Goal: Task Accomplishment & Management: Use online tool/utility

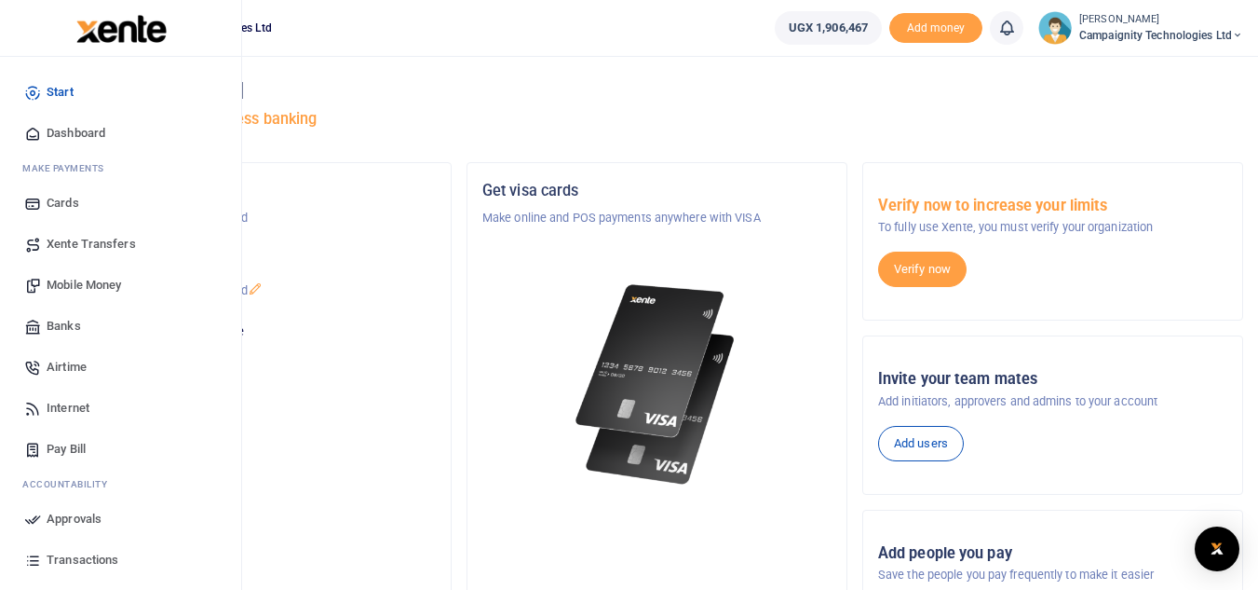
click at [83, 284] on span "Mobile Money" at bounding box center [84, 285] width 75 height 19
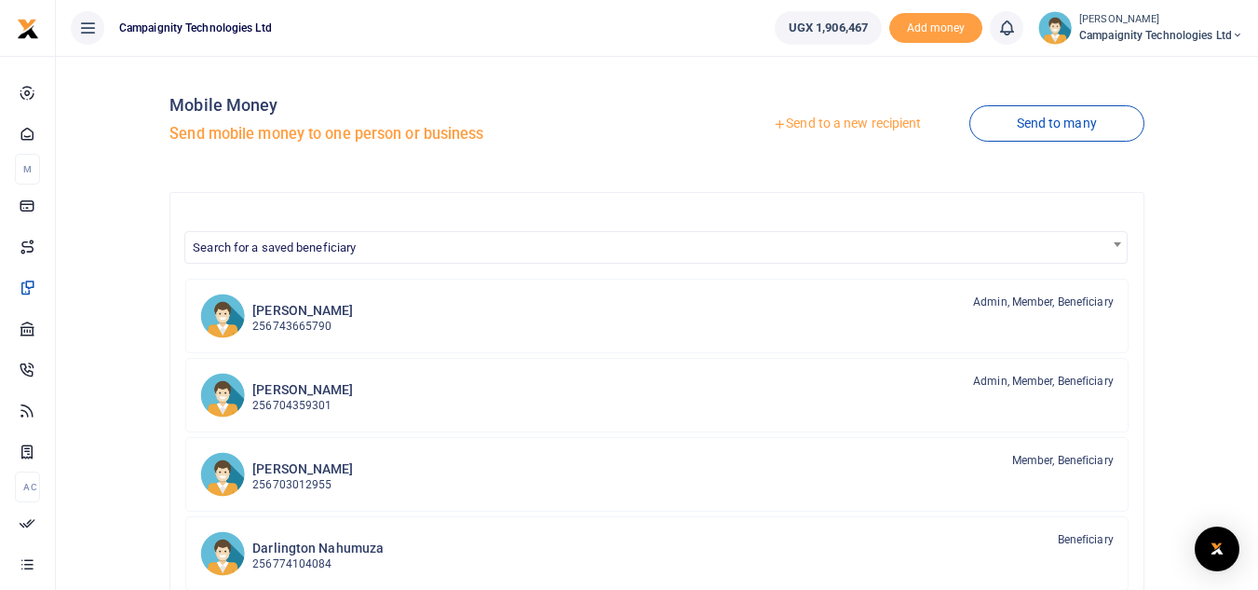
click at [874, 134] on link "Send to a new recipient" at bounding box center [847, 124] width 243 height 34
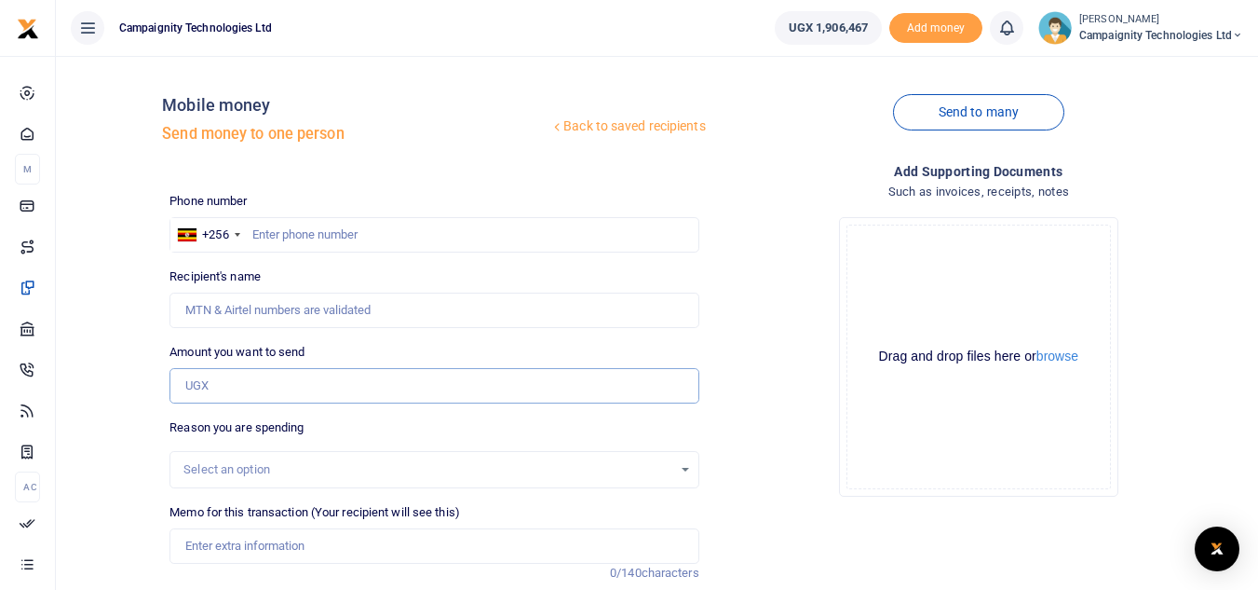
click at [281, 389] on input "Amount you want to send" at bounding box center [434, 385] width 529 height 35
paste input "242,663"
click at [210, 387] on input "242,663" at bounding box center [434, 385] width 529 height 35
click at [210, 388] on input "242,663" at bounding box center [434, 385] width 529 height 35
type input "2"
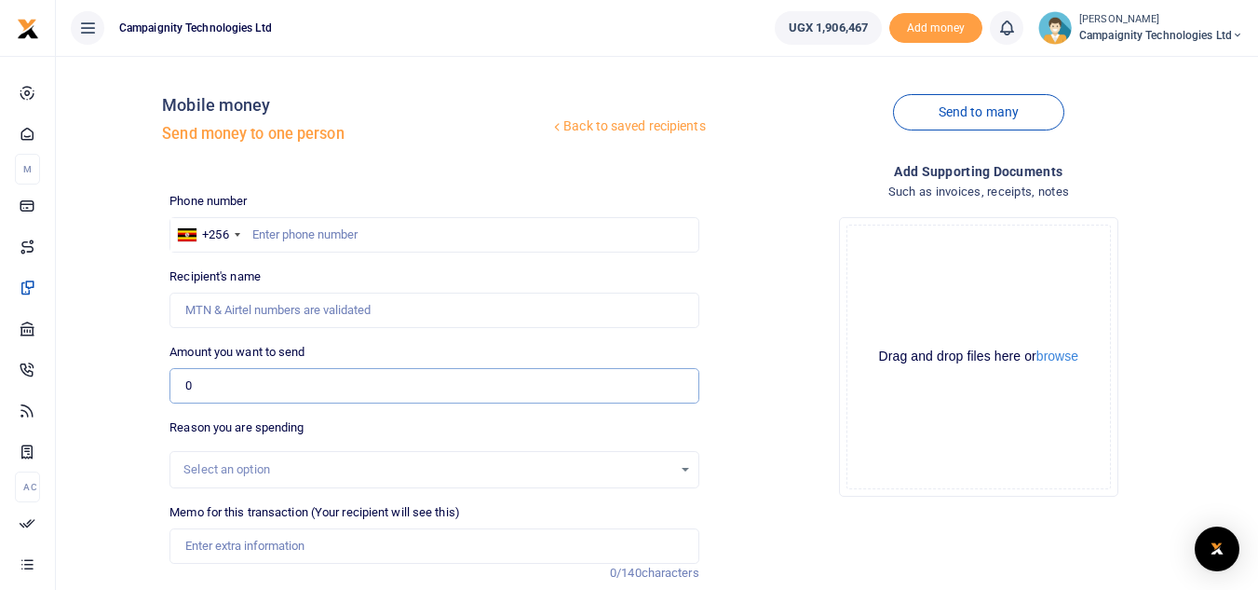
paste input "242,663"
type input "242,660"
click at [380, 246] on input "text" at bounding box center [434, 234] width 529 height 35
paste input "0768245610"
type input "0768245610"
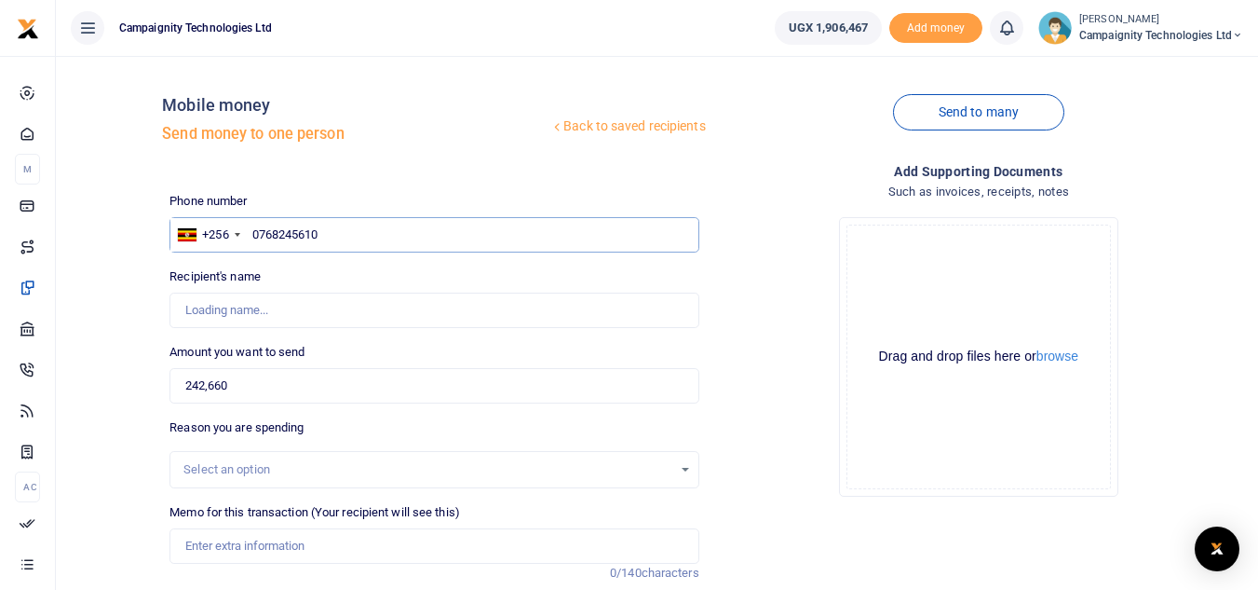
type input "Edrine Tasiwuka"
type input "0768245610"
click at [813, 450] on div "Drop your files here Drag and drop files here or browse Powered by Uppy" at bounding box center [978, 356] width 529 height 309
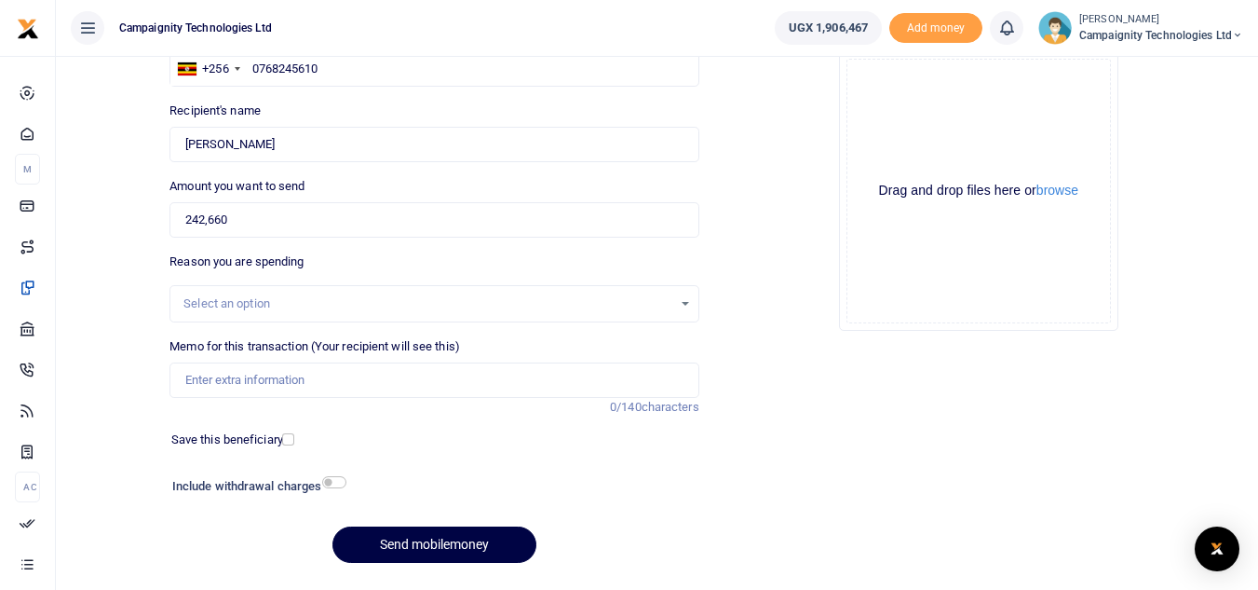
scroll to position [186, 0]
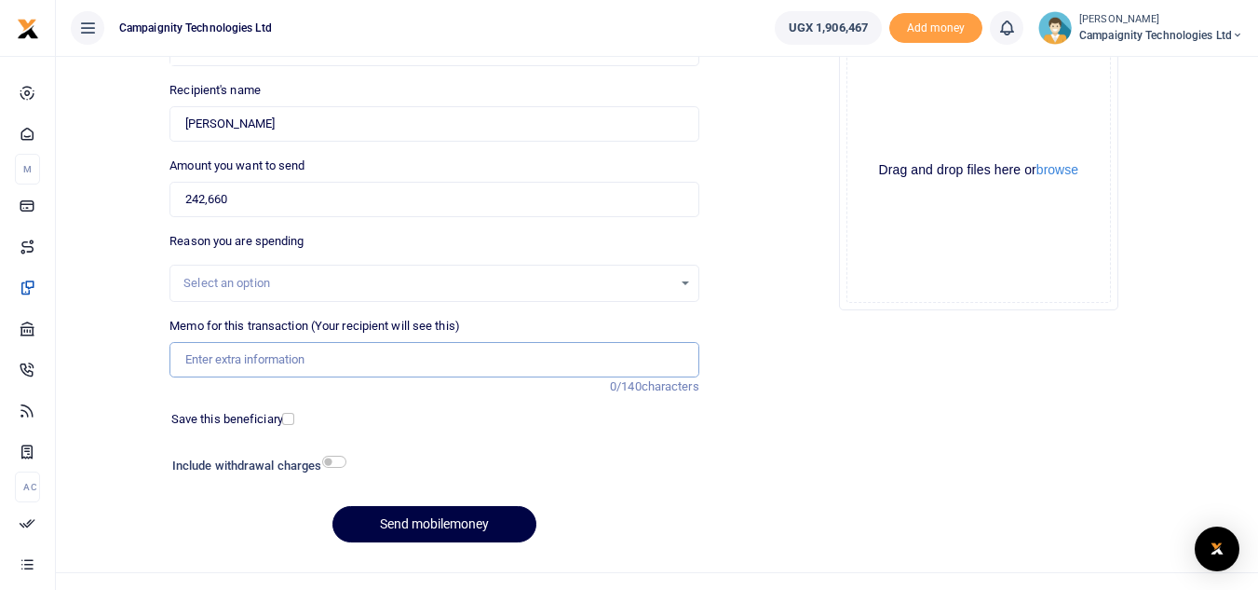
click at [382, 370] on input "Memo for this transaction (Your recipient will see this)" at bounding box center [434, 359] width 529 height 35
drag, startPoint x: 245, startPoint y: 197, endPoint x: 106, endPoint y: 196, distance: 138.8
click at [106, 196] on div "Back to saved recipients Mobile money Send money to one person Send to many Pho…" at bounding box center [657, 221] width 1188 height 672
click at [549, 355] on input "Edrine Commission payment for LBS and NiBS Customers" at bounding box center [434, 359] width 529 height 35
paste input "242,660"
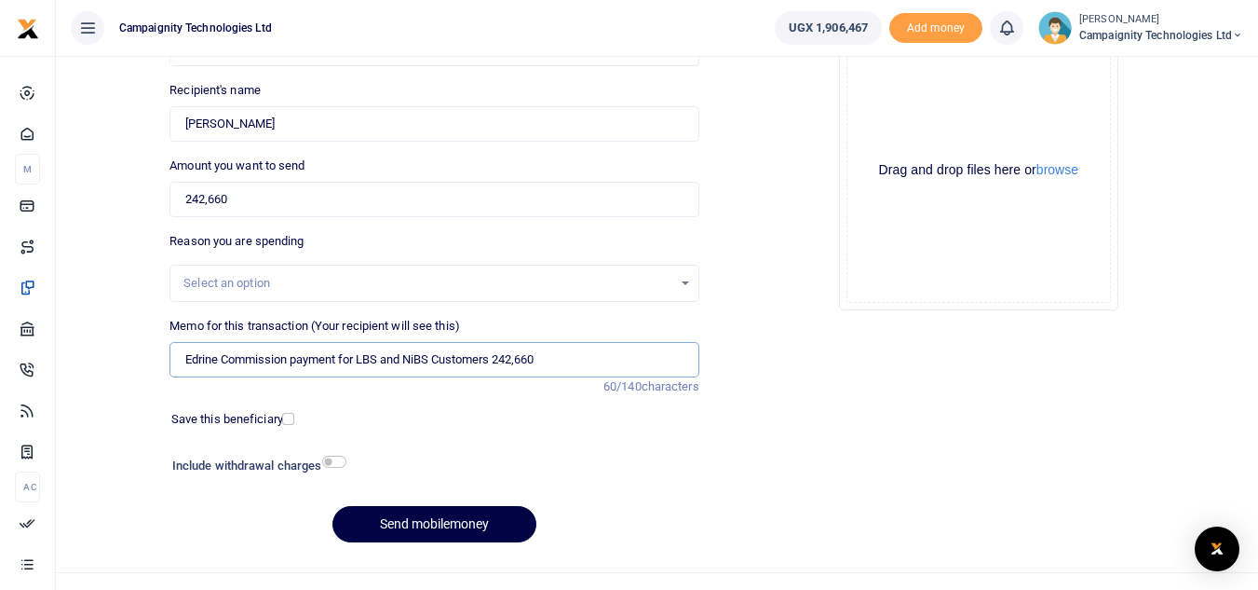
click at [549, 355] on input "Edrine Commission payment for LBS and NiBS Customers 242,660" at bounding box center [434, 359] width 529 height 35
drag, startPoint x: 549, startPoint y: 355, endPoint x: 146, endPoint y: 359, distance: 402.4
click at [146, 359] on div "Back to saved recipients Mobile money Send money to one person Send to many Pho…" at bounding box center [657, 221] width 1188 height 672
click at [544, 359] on input "Edrine Commission payment for LBS and NiBS Customers 242,660" at bounding box center [434, 359] width 529 height 35
type input "Edrine Commission payment for LBS and NiBS Customers"
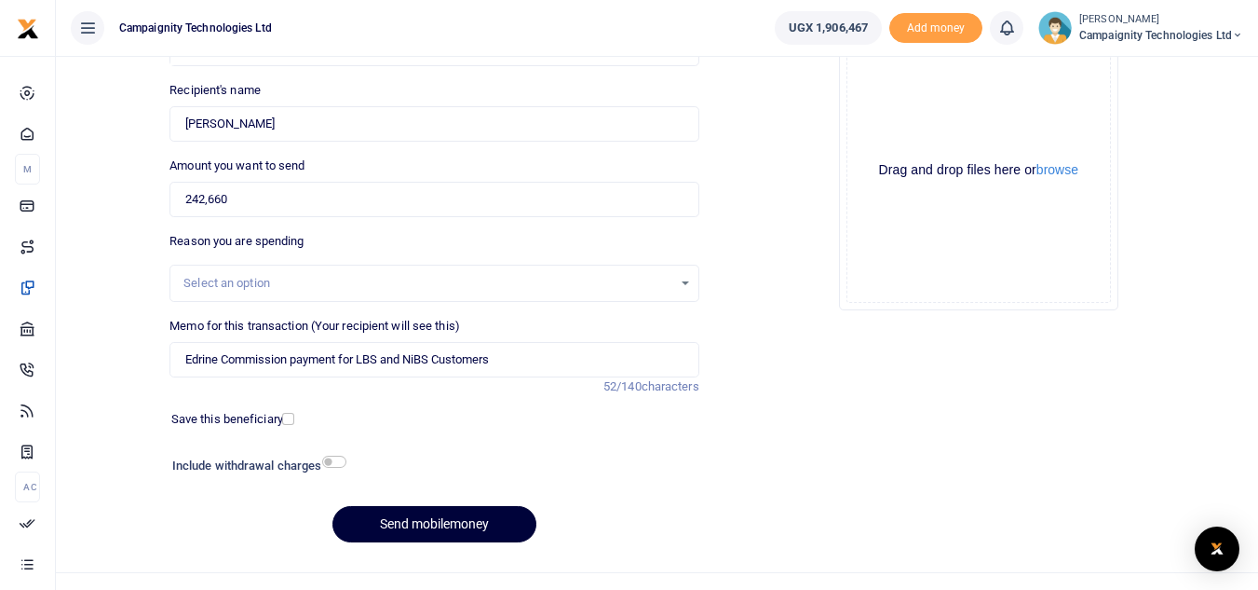
click at [469, 522] on button "Send mobilemoney" at bounding box center [435, 524] width 204 height 36
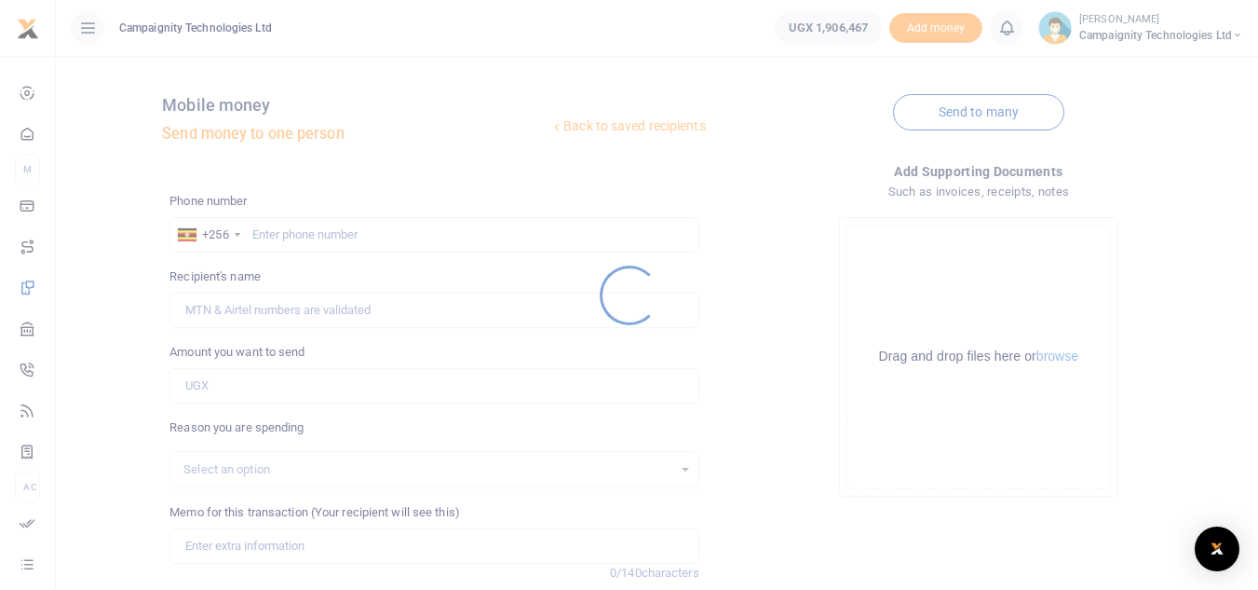
scroll to position [186, 0]
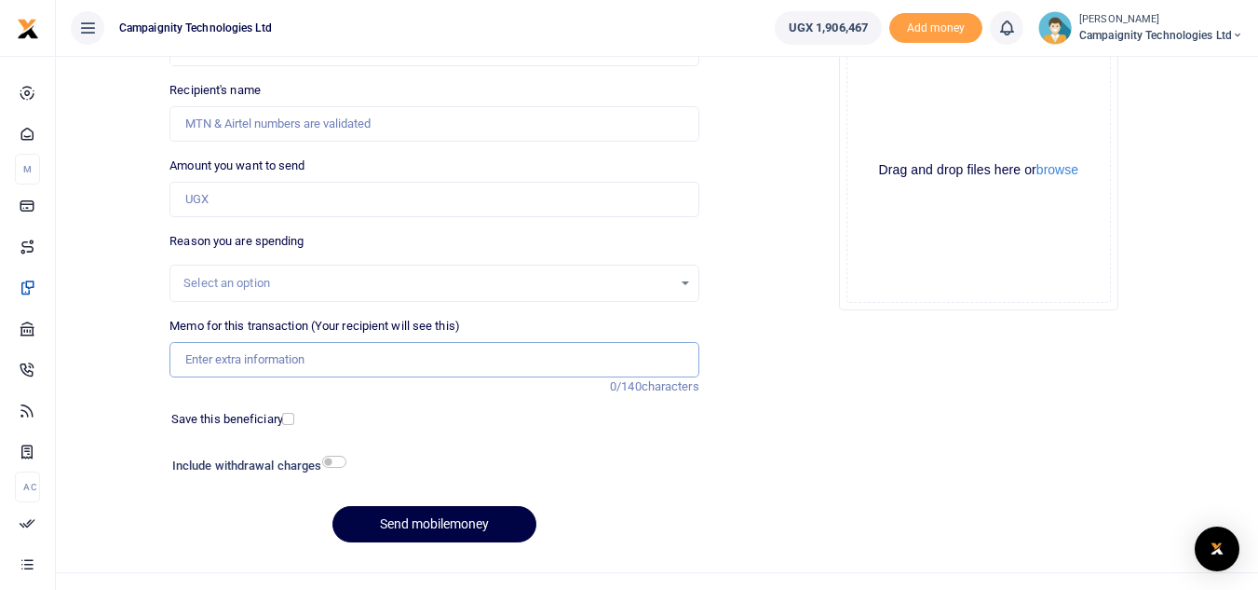
click at [290, 366] on input "Memo for this transaction (Your recipient will see this)" at bounding box center [434, 359] width 529 height 35
paste input "Edrine Commission payment for LBS and NiBS Customers 242,660"
drag, startPoint x: 503, startPoint y: 360, endPoint x: 553, endPoint y: 365, distance: 50.5
click at [553, 365] on input "Edrine Commission payment for LBS and NiBS Customers 242,660" at bounding box center [434, 359] width 529 height 35
type input "Edrine Commission payment for LBS and NiBS Customers 242,660"
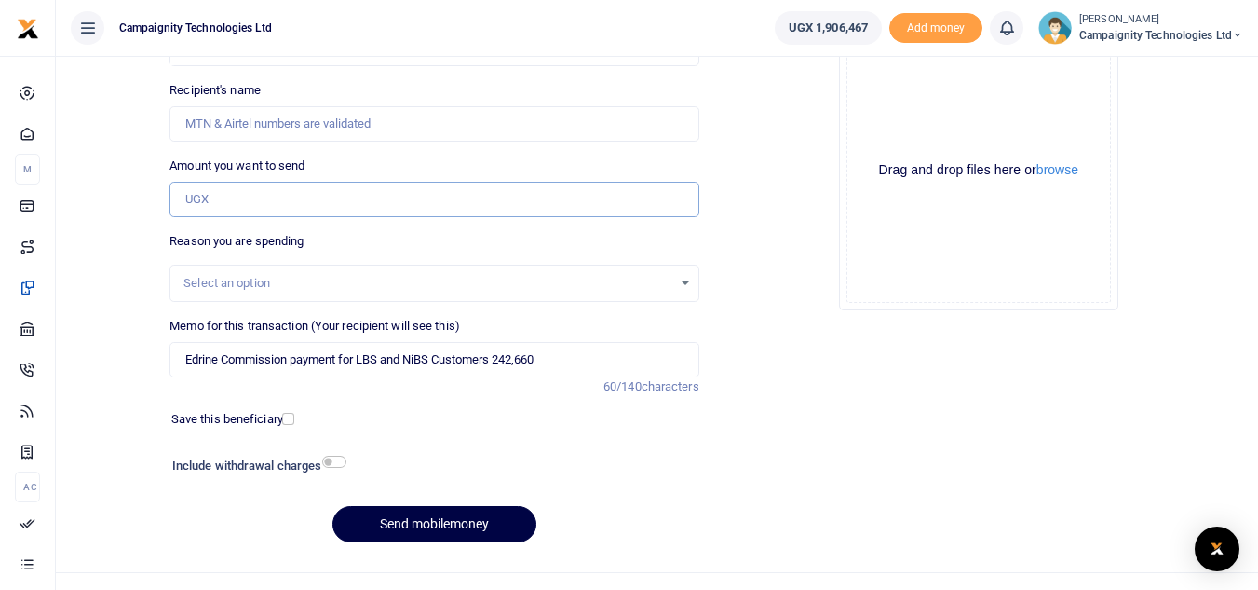
click at [245, 197] on input "Amount you want to send" at bounding box center [434, 199] width 529 height 35
paste input "242,660"
type input "242,660"
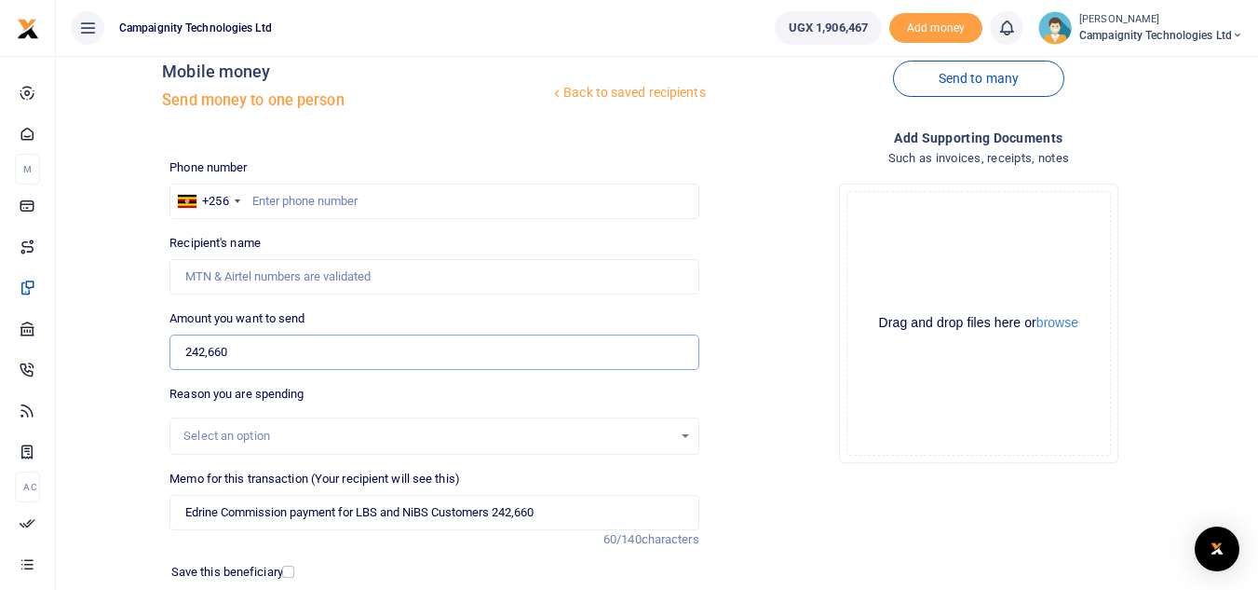
scroll to position [0, 0]
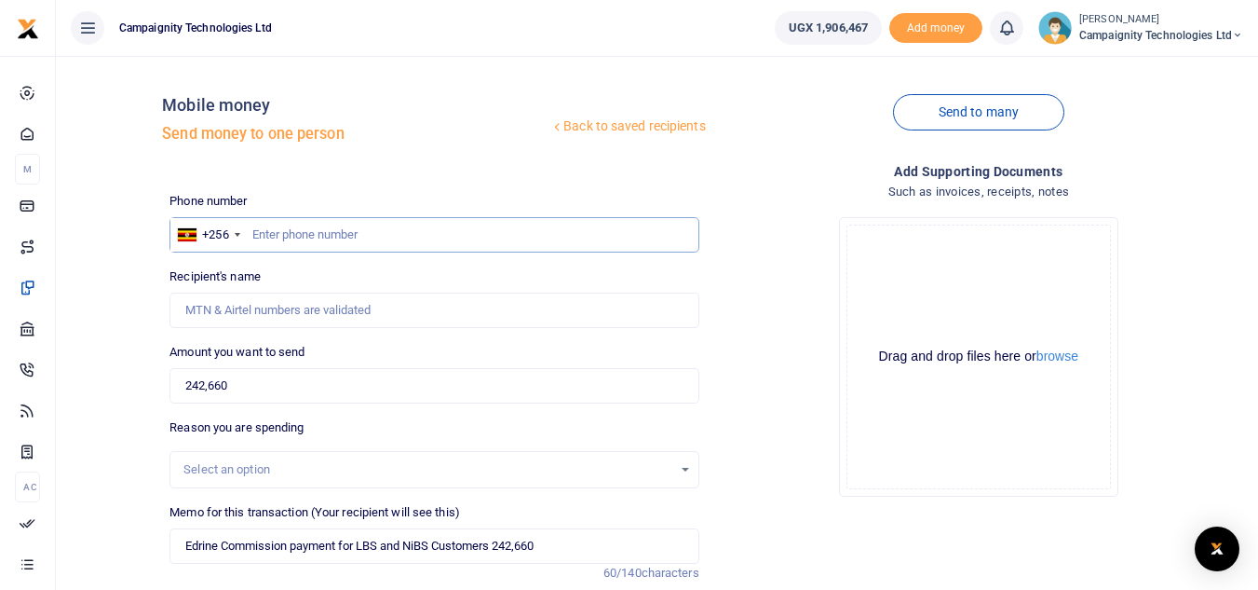
click at [337, 229] on input "text" at bounding box center [434, 234] width 529 height 35
paste input "0756185378"
type input "0756185378"
type input "Mark Nakibinge"
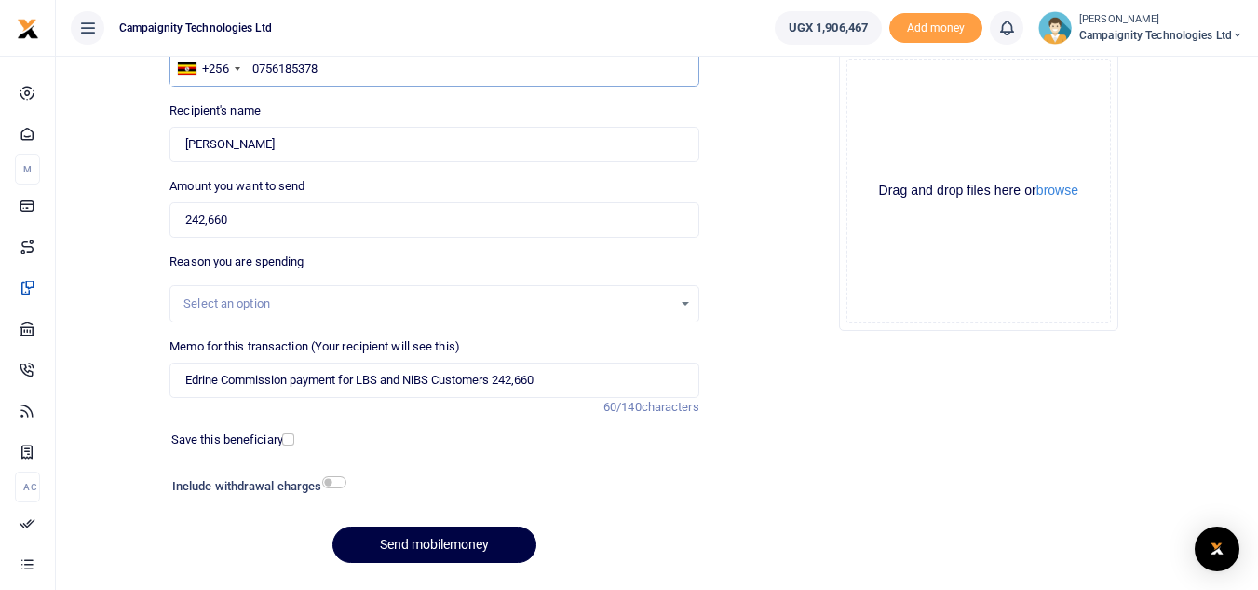
scroll to position [217, 0]
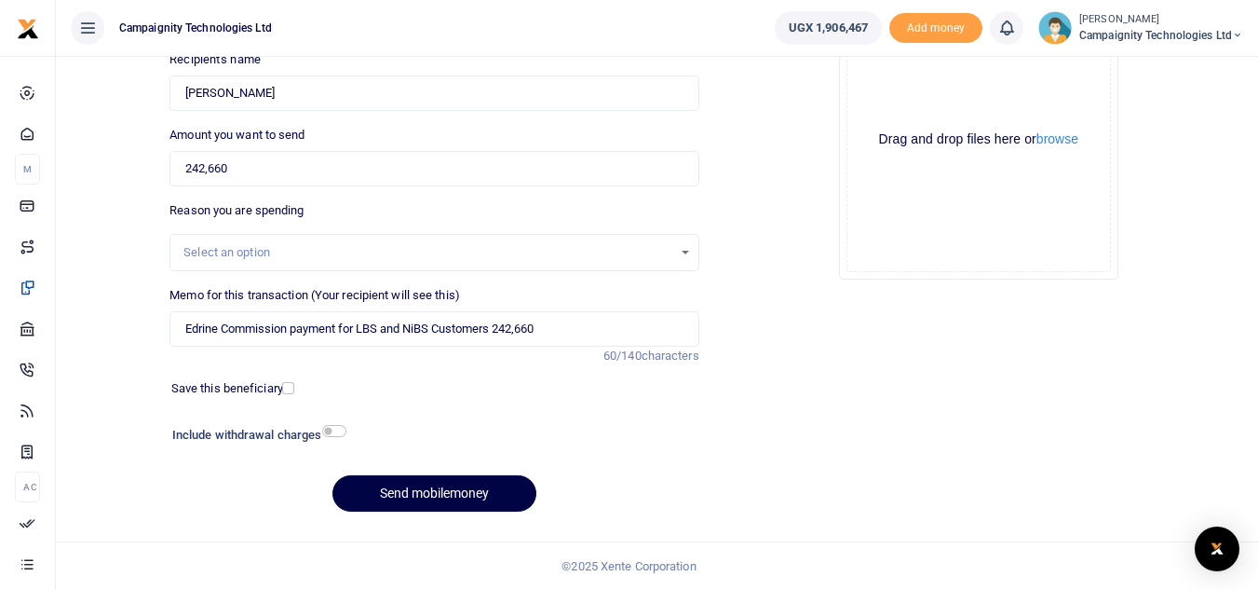
type input "0756185378"
click at [218, 326] on input "Edrine Commission payment for LBS and NiBS Customers 242,660" at bounding box center [434, 328] width 529 height 35
click at [550, 333] on input "Mark Commission payment for LBS and NiBS Customers 242,660" at bounding box center [434, 328] width 529 height 35
type input "Mark Commission payment for LBS and NiBS Customers"
click at [467, 482] on button "Send mobilemoney" at bounding box center [435, 493] width 204 height 36
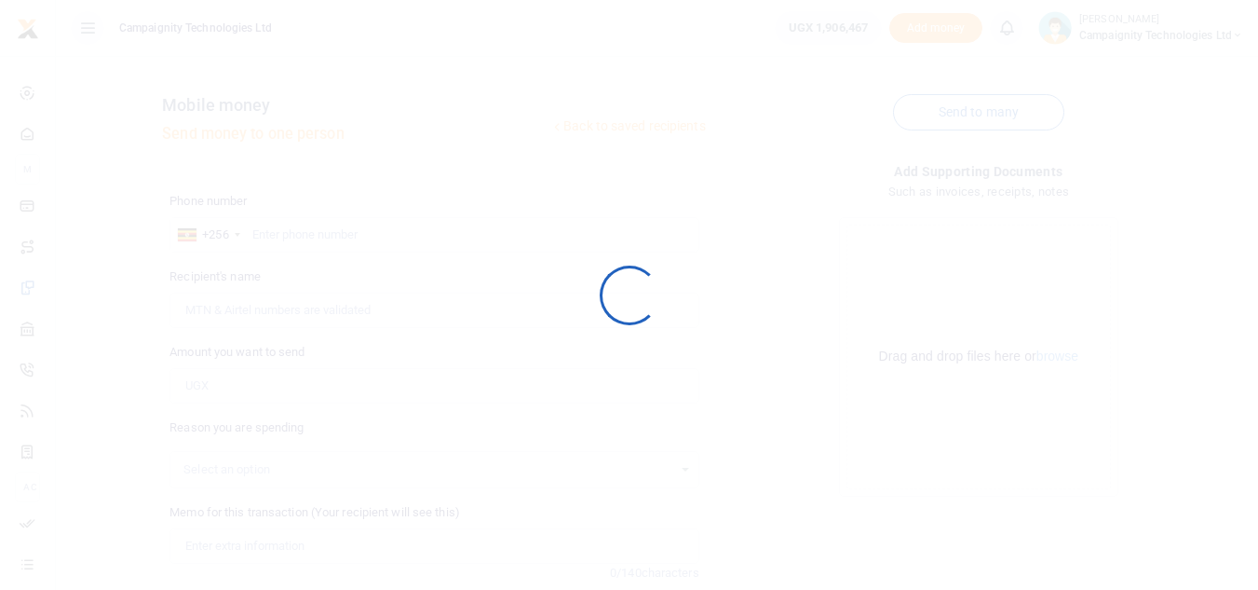
scroll to position [217, 0]
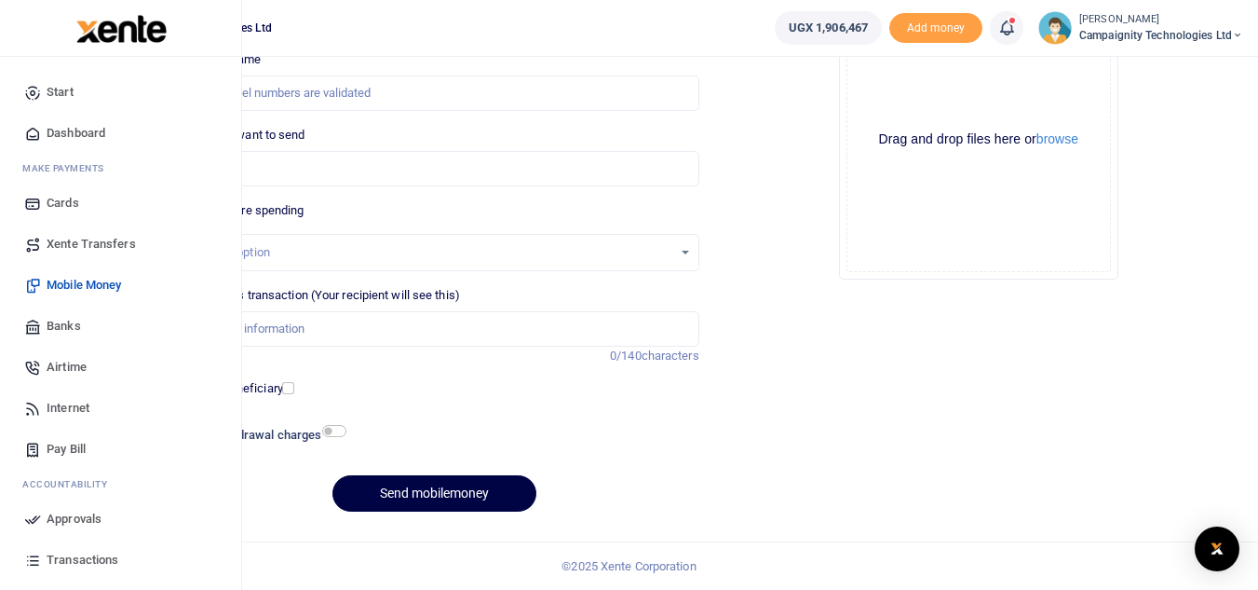
click at [67, 527] on span "Approvals" at bounding box center [74, 518] width 55 height 19
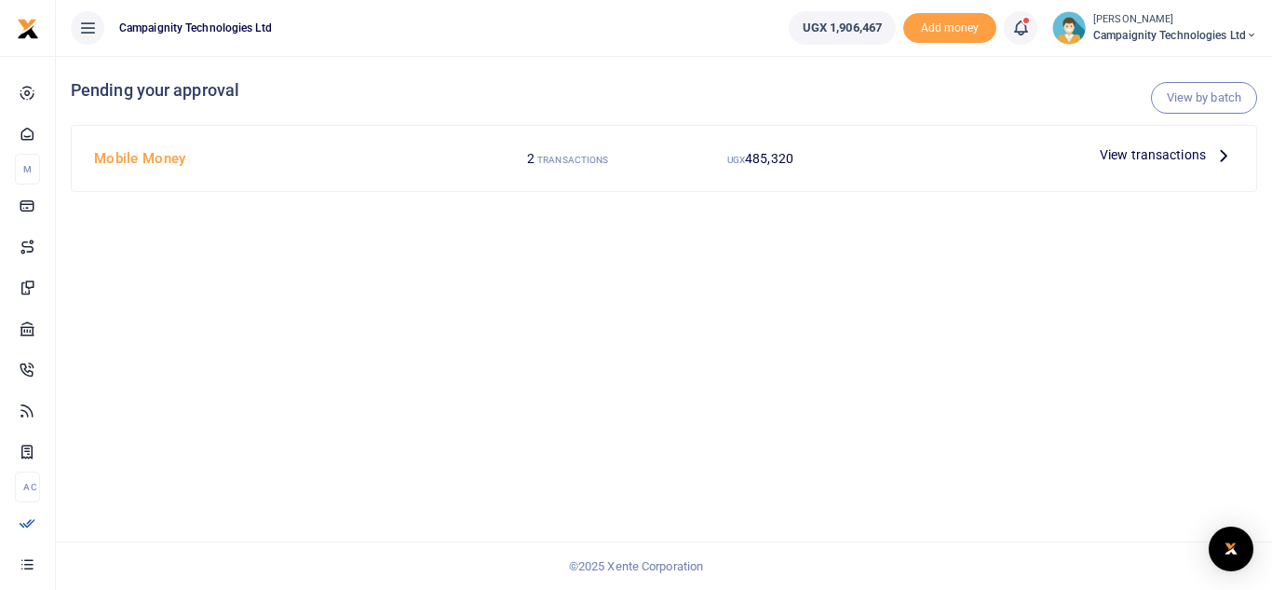
click at [1174, 148] on span "View transactions" at bounding box center [1153, 154] width 106 height 20
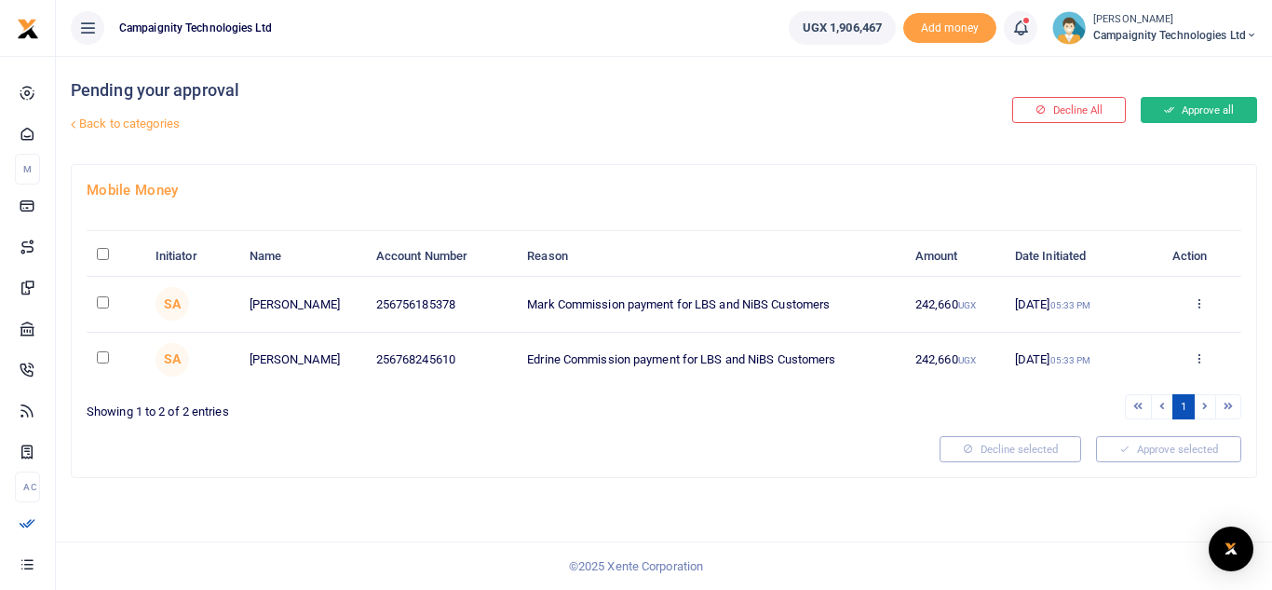
click at [1184, 111] on button "Approve all" at bounding box center [1199, 110] width 116 height 26
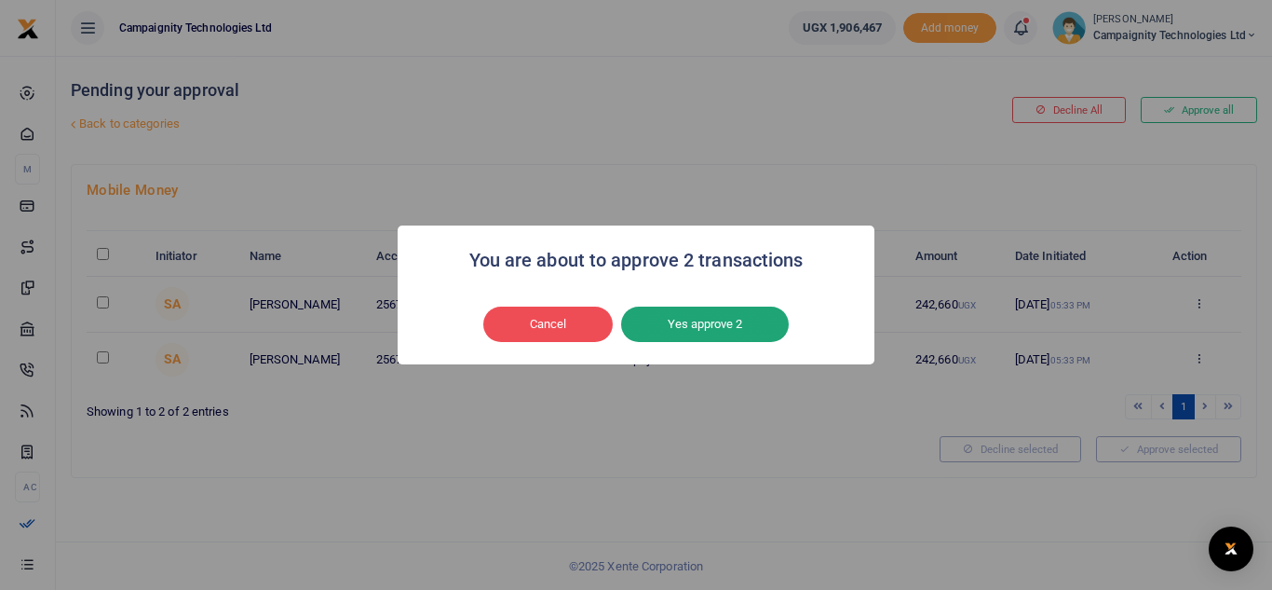
click at [713, 319] on button "Yes approve 2" at bounding box center [705, 323] width 168 height 35
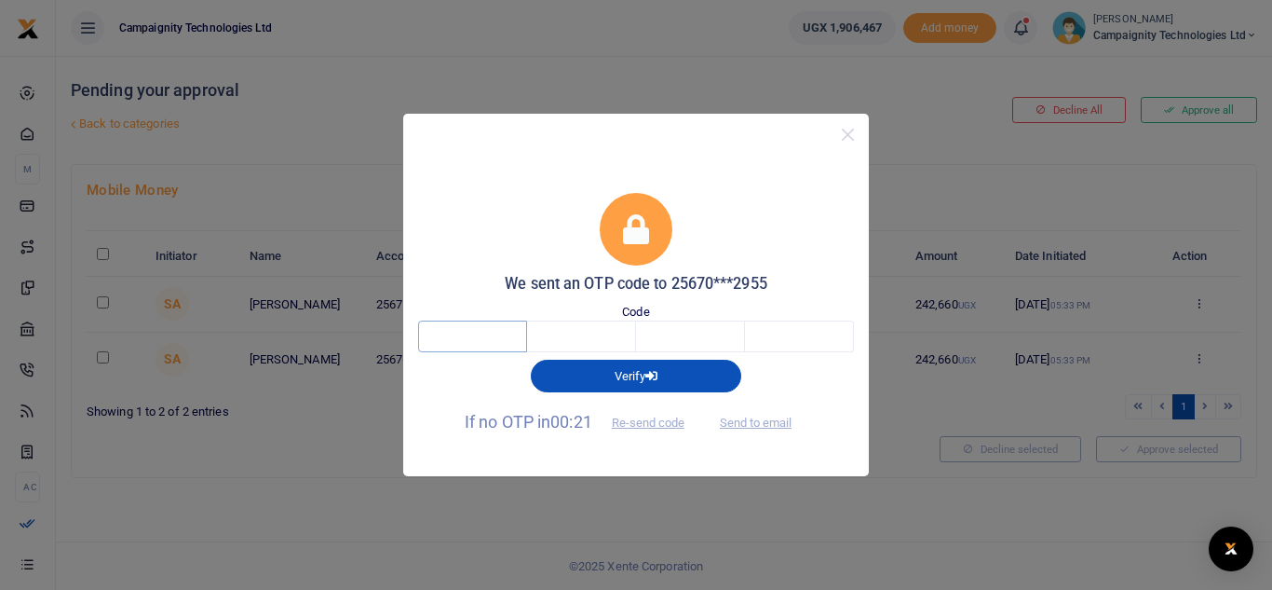
click at [481, 337] on input "text" at bounding box center [472, 336] width 109 height 32
type input "3"
type input "0"
type input "9"
type input "6"
